Goal: Task Accomplishment & Management: Use online tool/utility

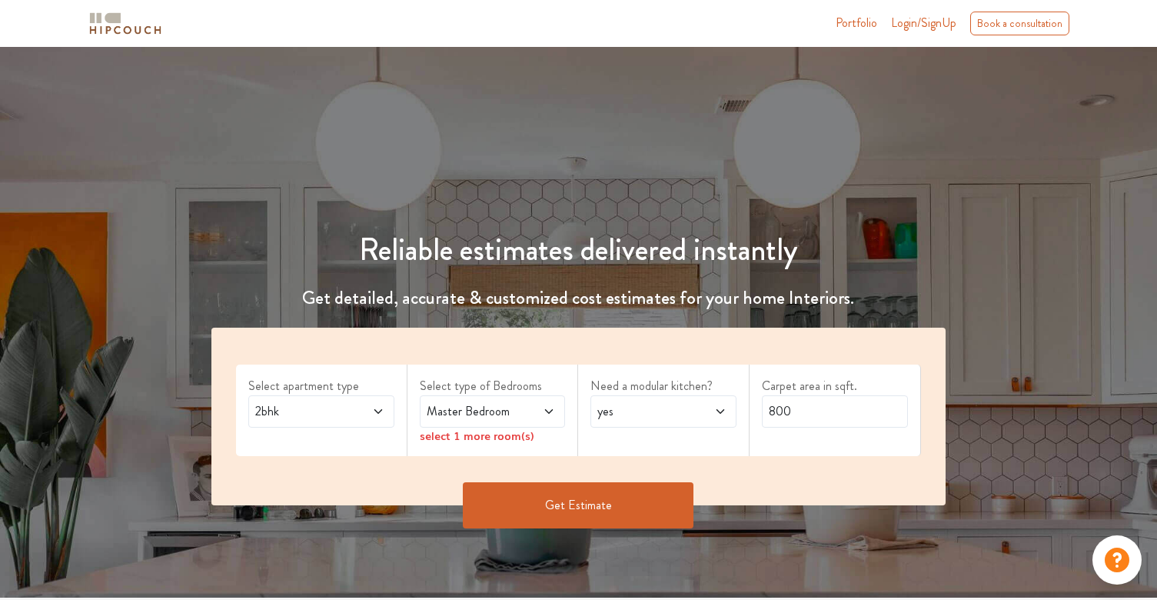
click at [375, 412] on icon at bounding box center [378, 411] width 12 height 12
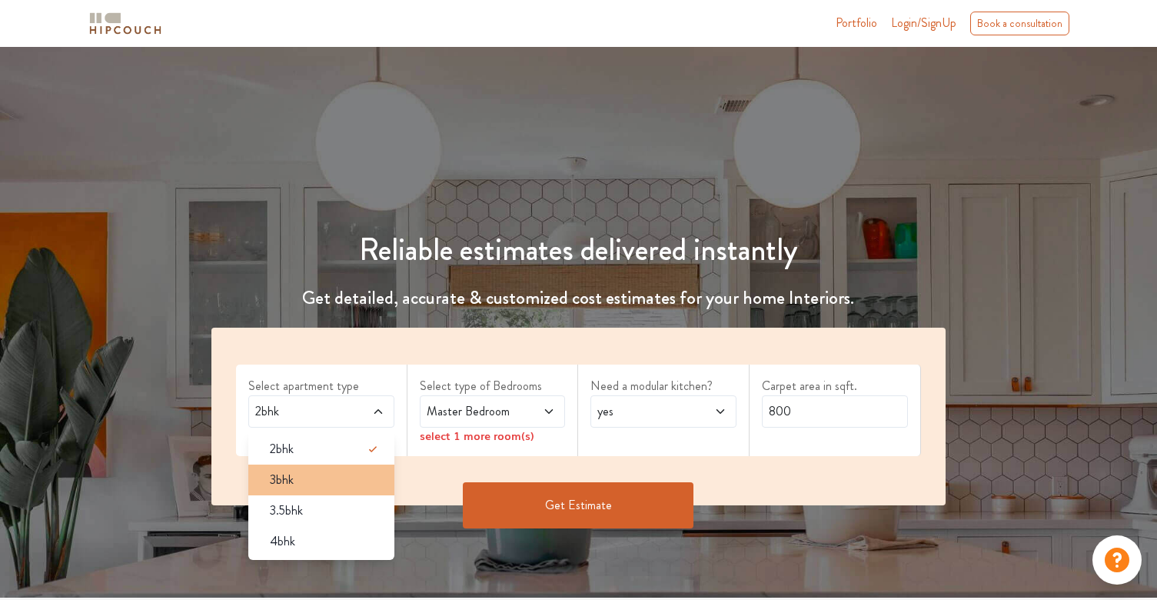
click at [327, 474] on div "3bhk" at bounding box center [326, 480] width 137 height 18
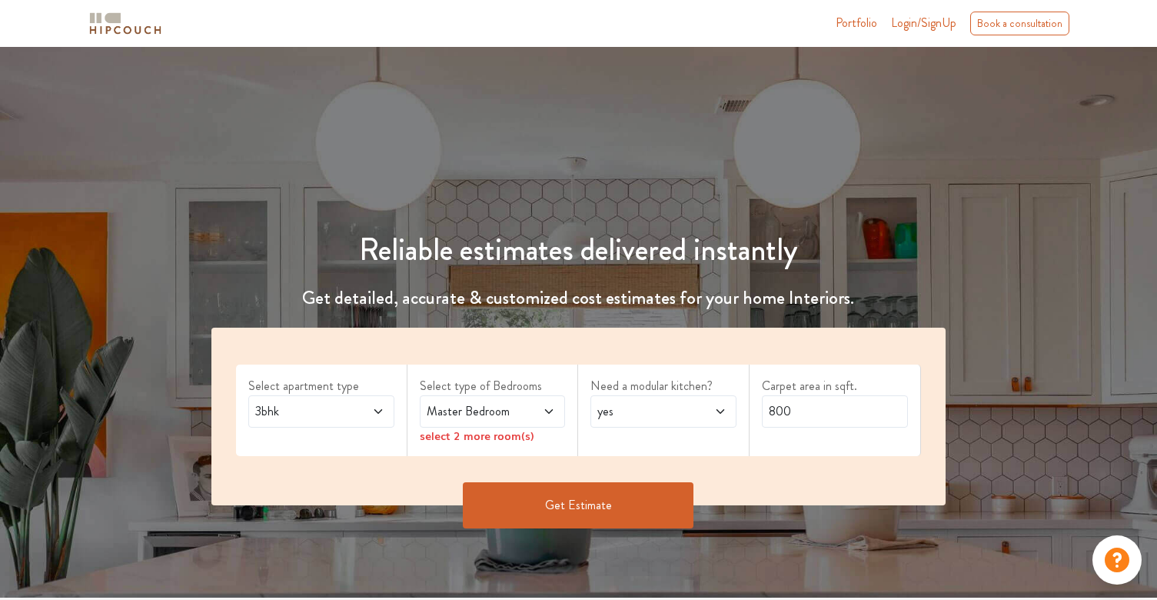
click at [552, 415] on icon at bounding box center [549, 411] width 12 height 12
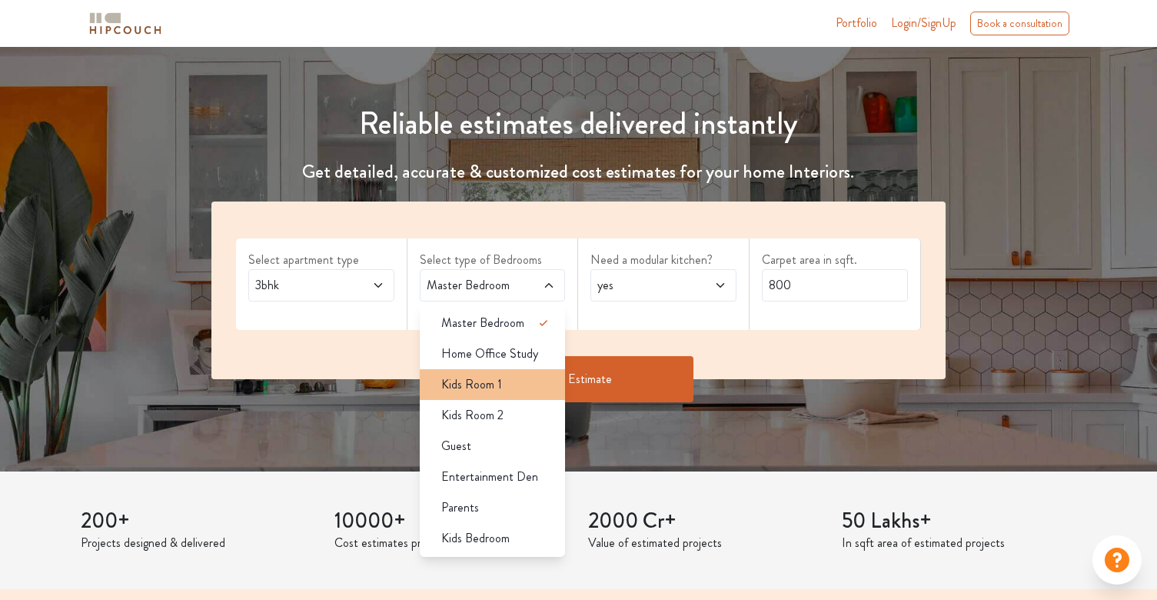
scroll to position [134, 0]
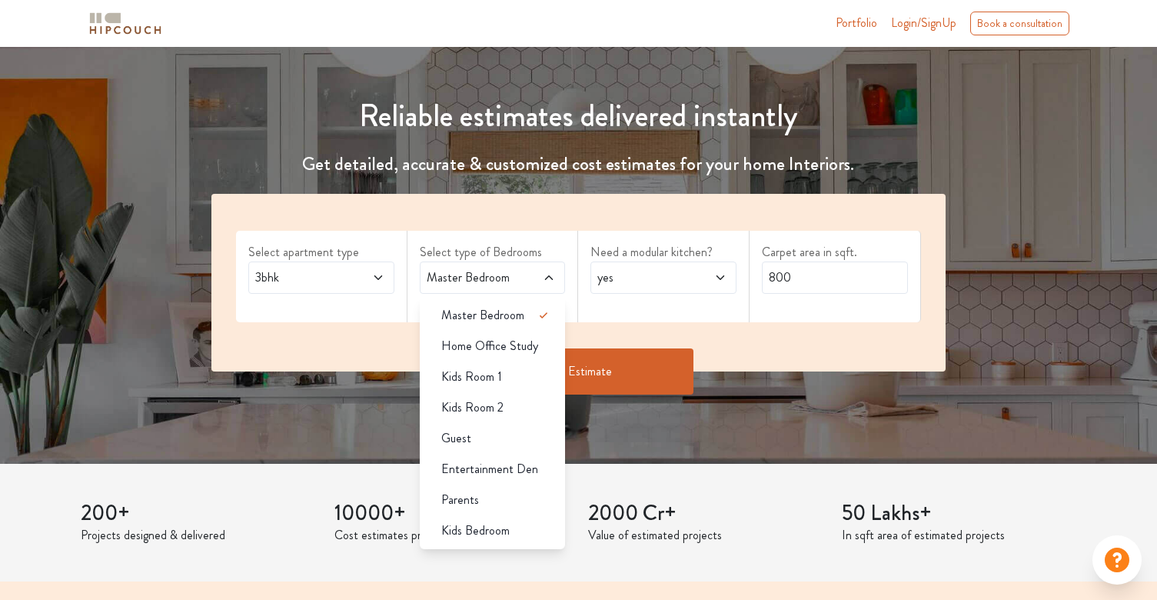
click at [710, 311] on div "Need a modular kitchen? yes" at bounding box center [663, 277] width 171 height 92
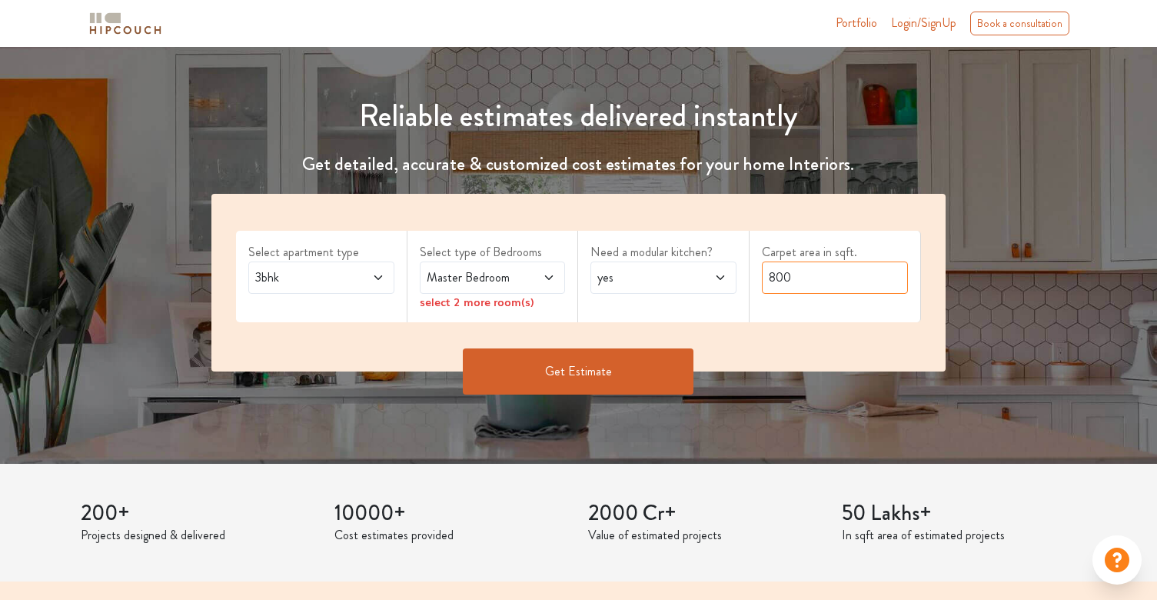
click at [804, 281] on input "800" at bounding box center [835, 277] width 146 height 32
type input "8"
type input "2220"
click at [547, 275] on icon at bounding box center [549, 277] width 12 height 12
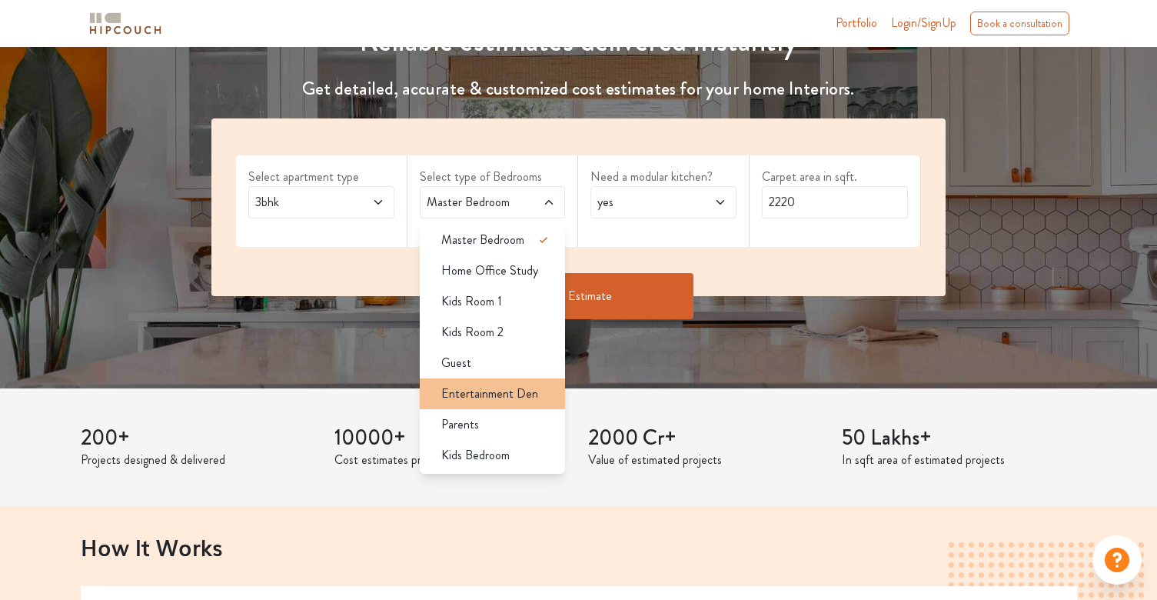
scroll to position [214, 0]
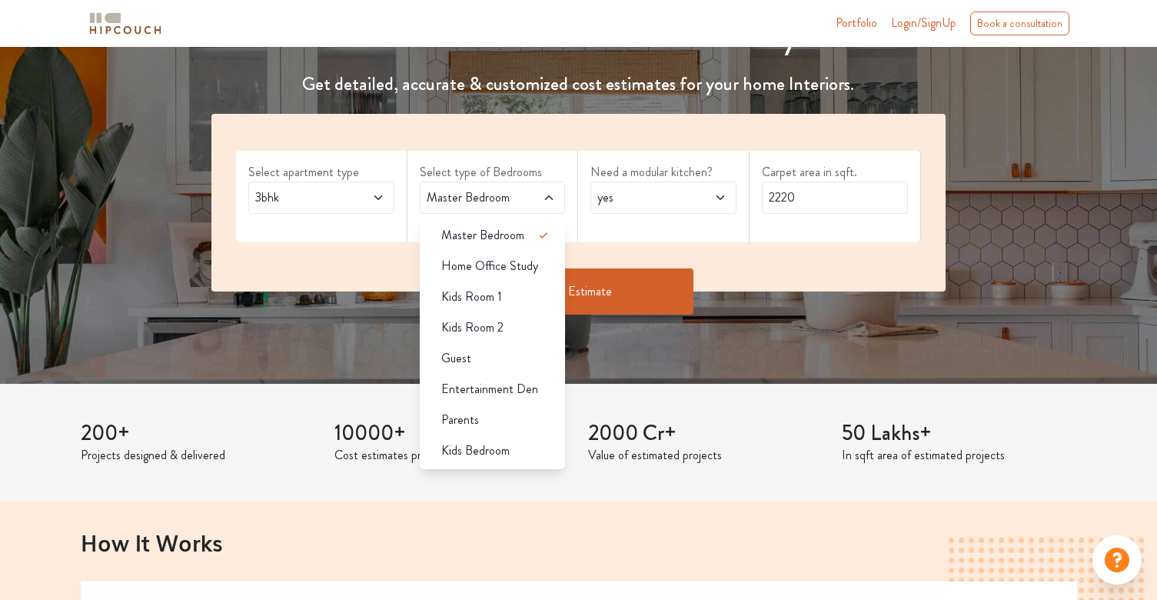
click at [807, 255] on div "Select apartment type 3bhk Select type of Bedrooms Master Bedroom Master Bedroo…" at bounding box center [578, 203] width 734 height 178
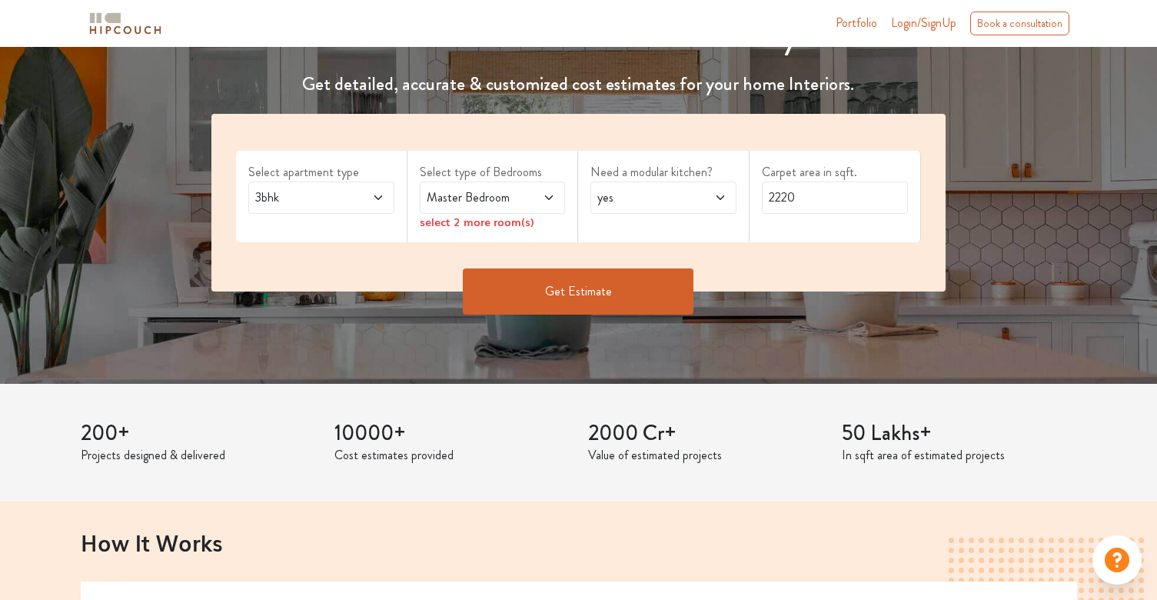
click at [508, 226] on div "select 2 more room(s)" at bounding box center [493, 222] width 146 height 16
click at [549, 199] on icon at bounding box center [549, 197] width 12 height 12
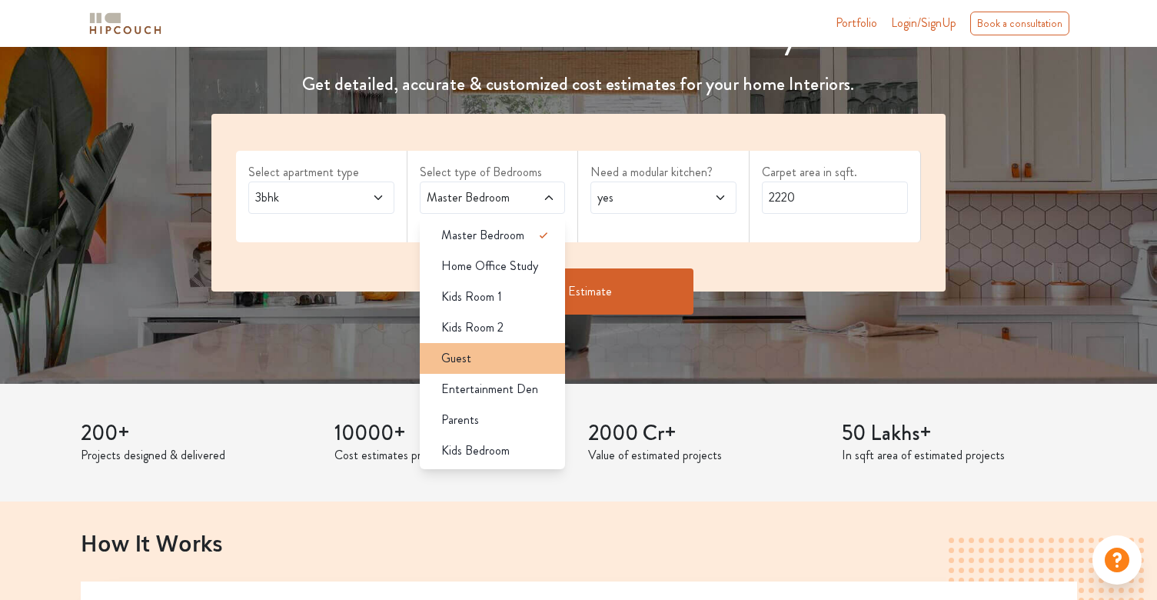
click at [509, 355] on div "Guest" at bounding box center [497, 358] width 137 height 18
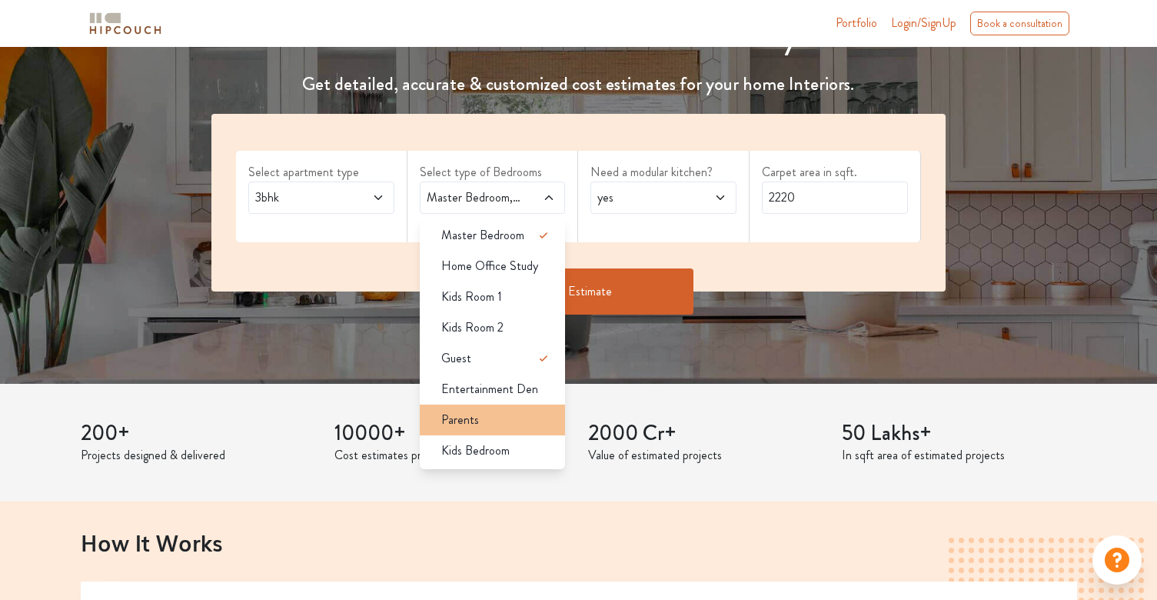
click at [528, 426] on div "Parents" at bounding box center [497, 420] width 137 height 18
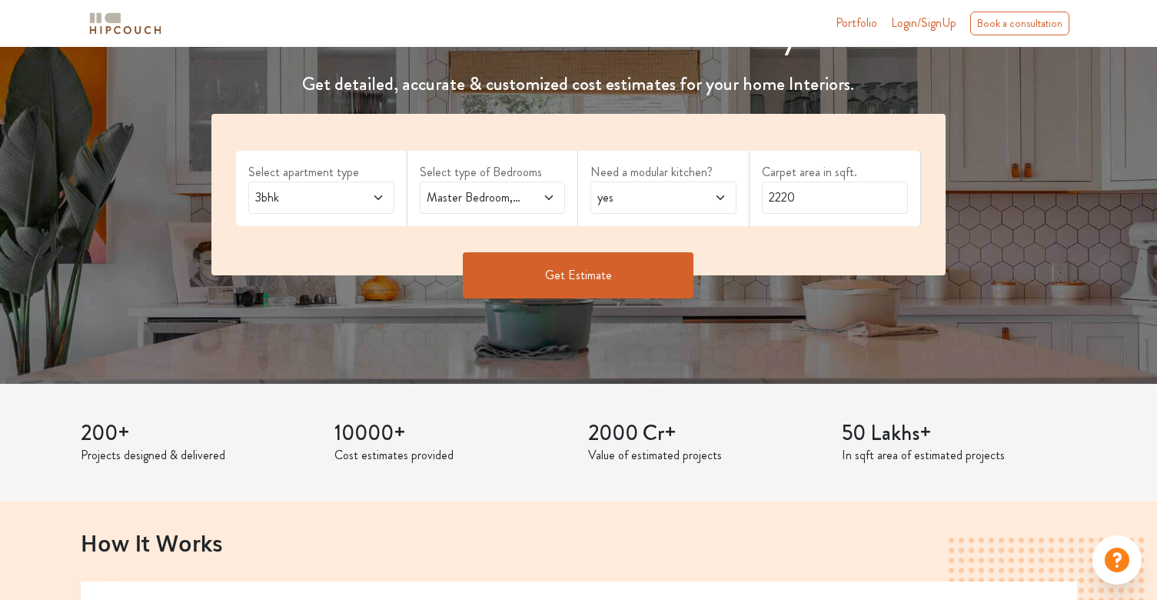
click at [595, 268] on button "Get Estimate" at bounding box center [578, 275] width 231 height 46
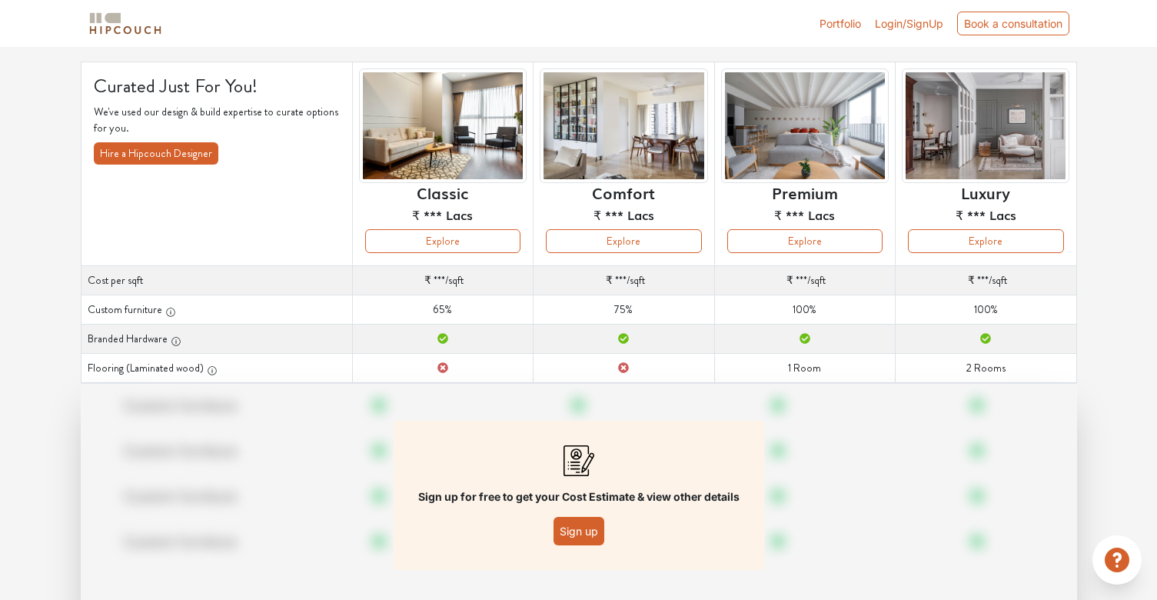
scroll to position [98, 0]
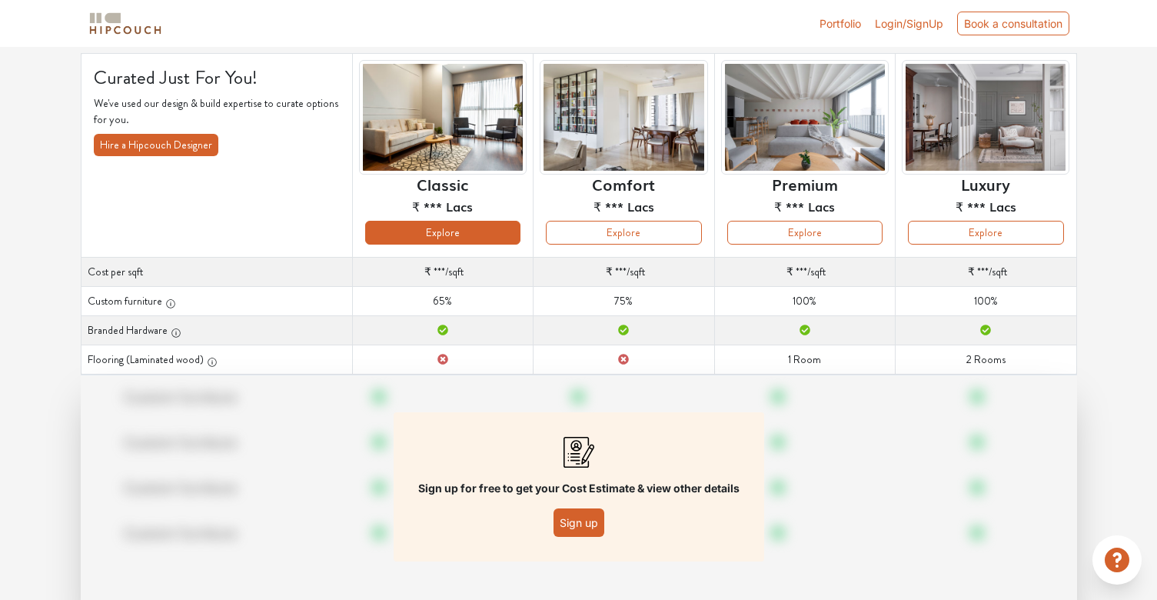
click at [451, 229] on button "Explore" at bounding box center [442, 233] width 155 height 24
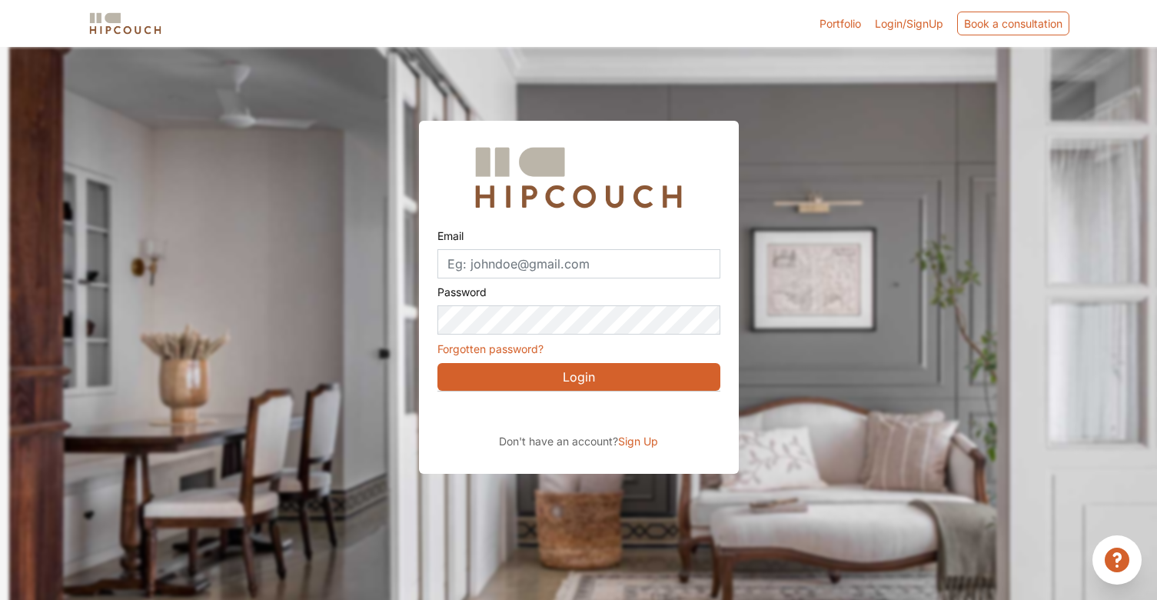
click at [342, 196] on div at bounding box center [587, 347] width 1157 height 600
